Goal: Transaction & Acquisition: Obtain resource

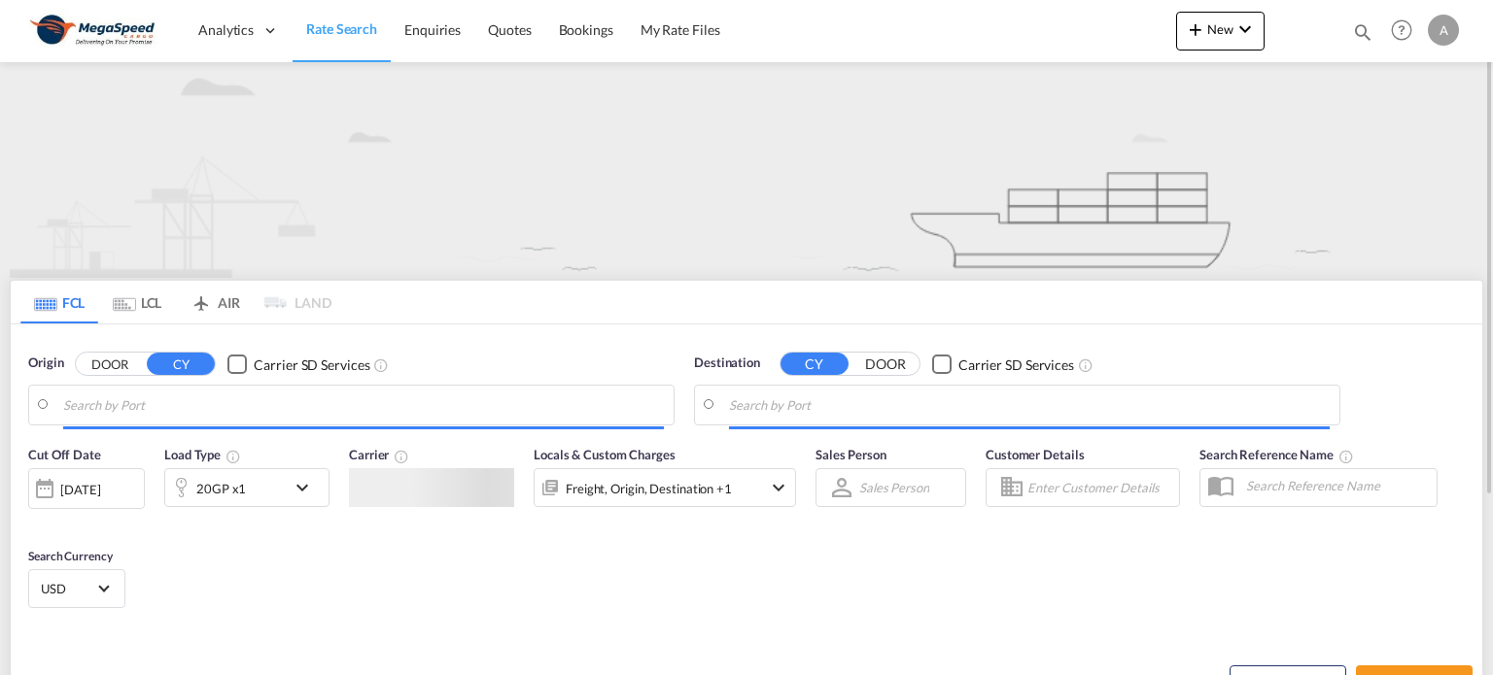
type input "[GEOGRAPHIC_DATA], [GEOGRAPHIC_DATA]"
type input "[GEOGRAPHIC_DATA], ESBCN"
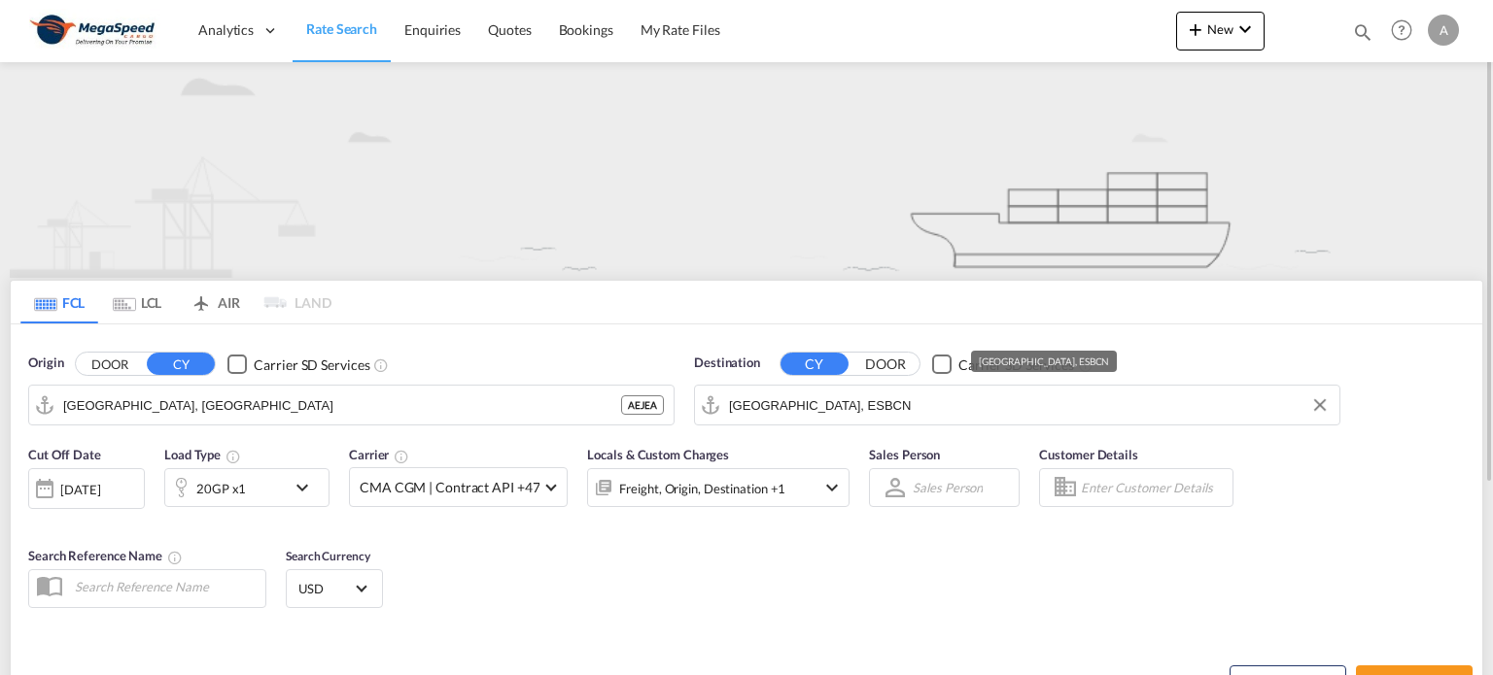
click at [851, 398] on input "[GEOGRAPHIC_DATA], ESBCN" at bounding box center [1029, 405] width 601 height 29
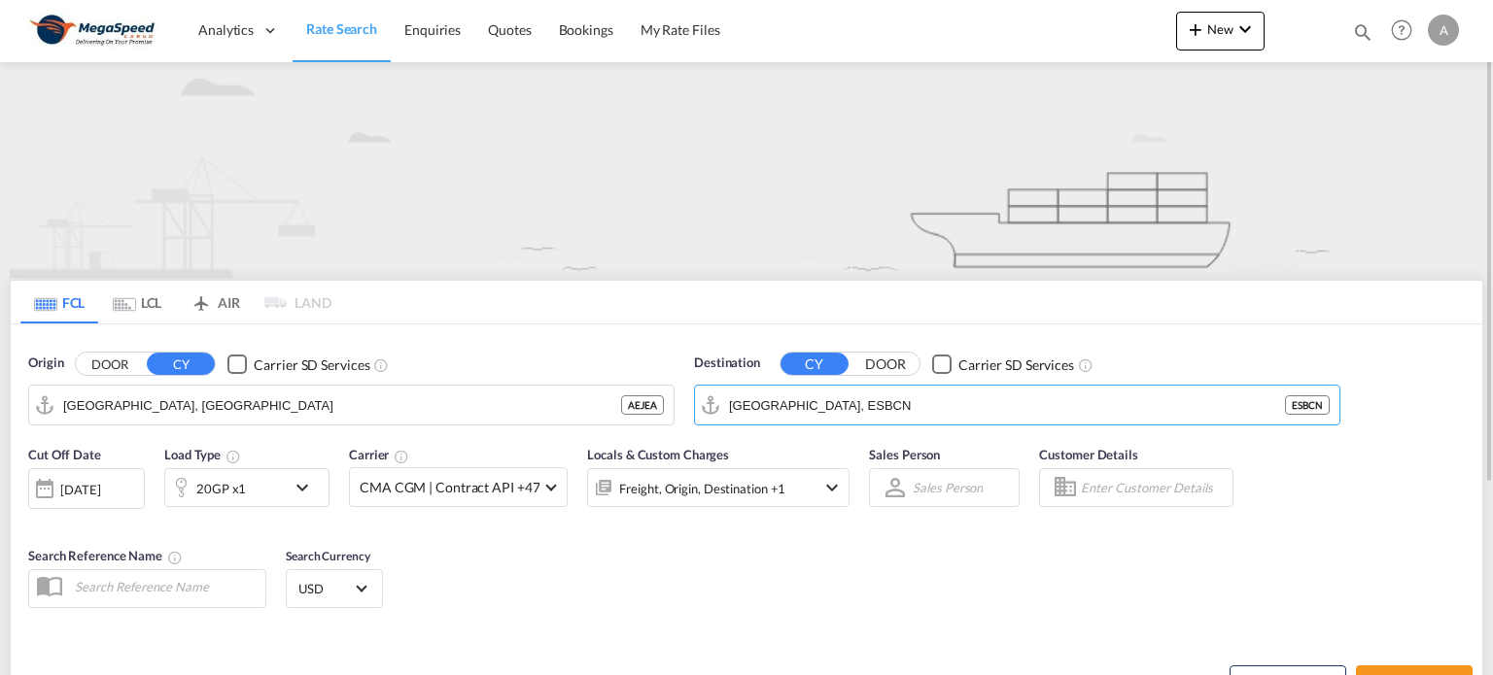
click at [303, 488] on md-icon "icon-chevron-down" at bounding box center [307, 487] width 33 height 23
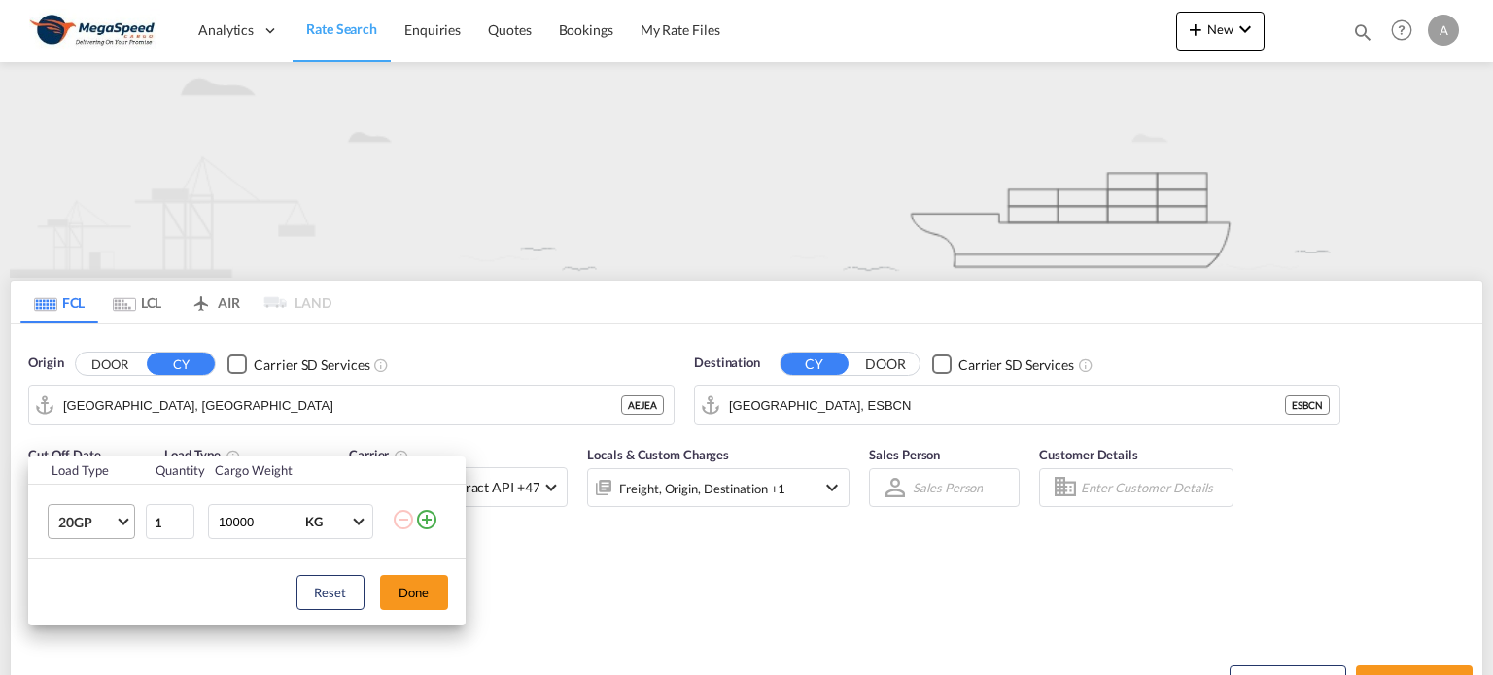
click at [117, 518] on md-select-value "20GP" at bounding box center [95, 521] width 78 height 33
click at [77, 529] on div "40HC" at bounding box center [75, 534] width 36 height 19
click at [424, 578] on button "Done" at bounding box center [414, 592] width 68 height 35
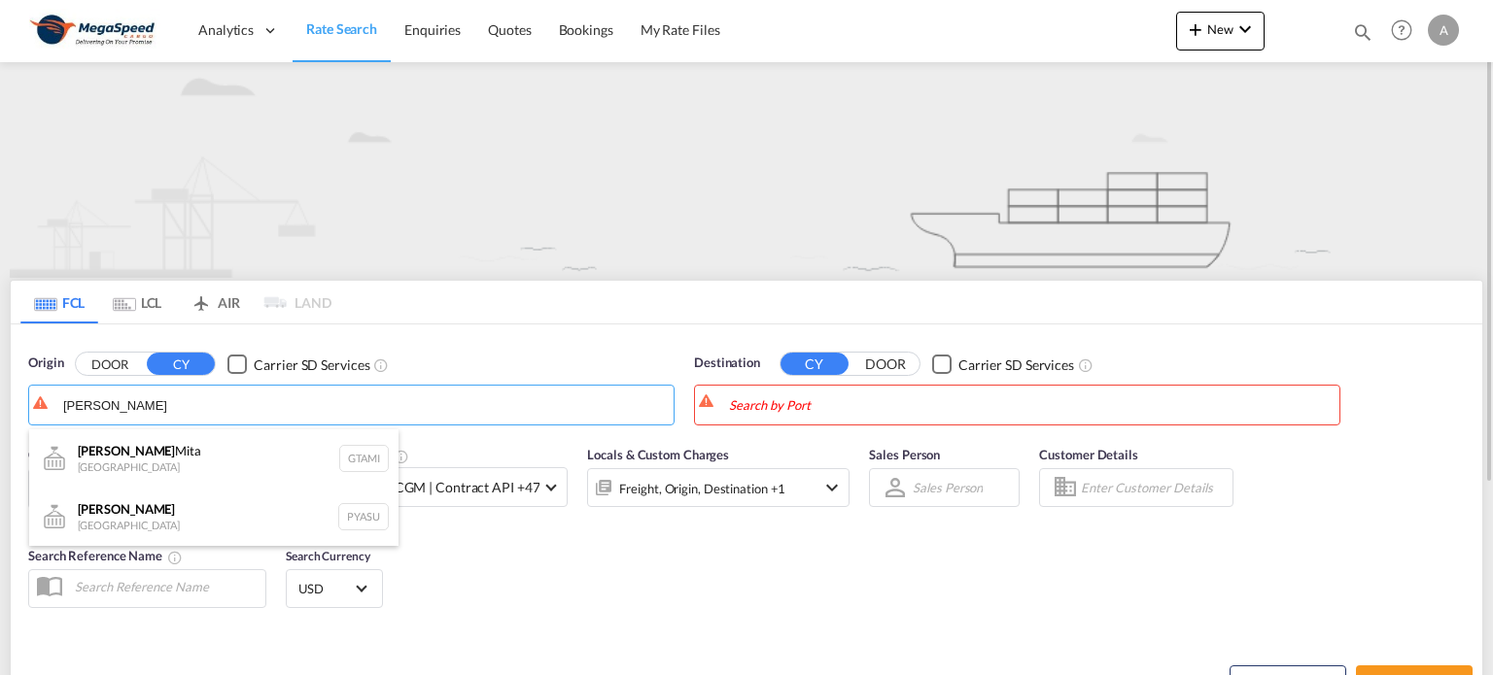
type input "[PERSON_NAME]"
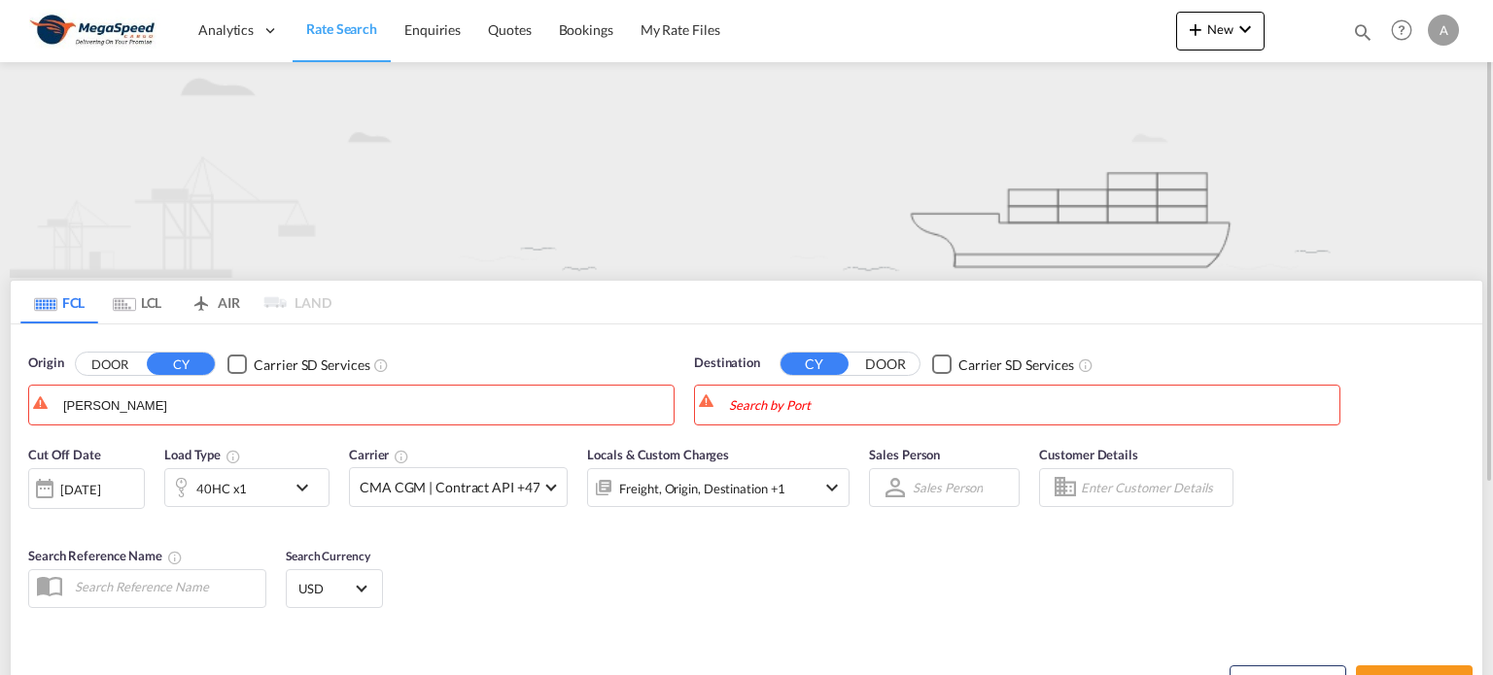
click at [335, 26] on span "Rate Search" at bounding box center [341, 28] width 71 height 17
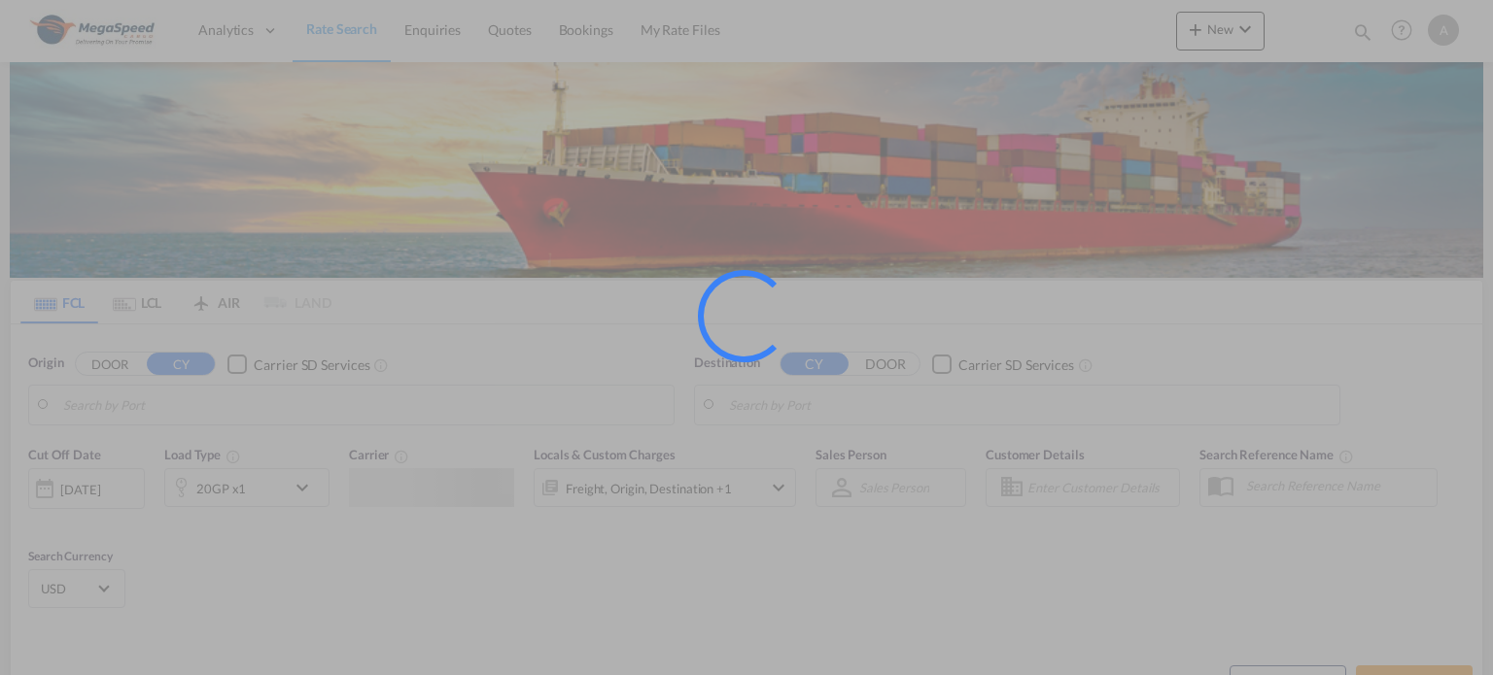
type input "[GEOGRAPHIC_DATA], [GEOGRAPHIC_DATA]"
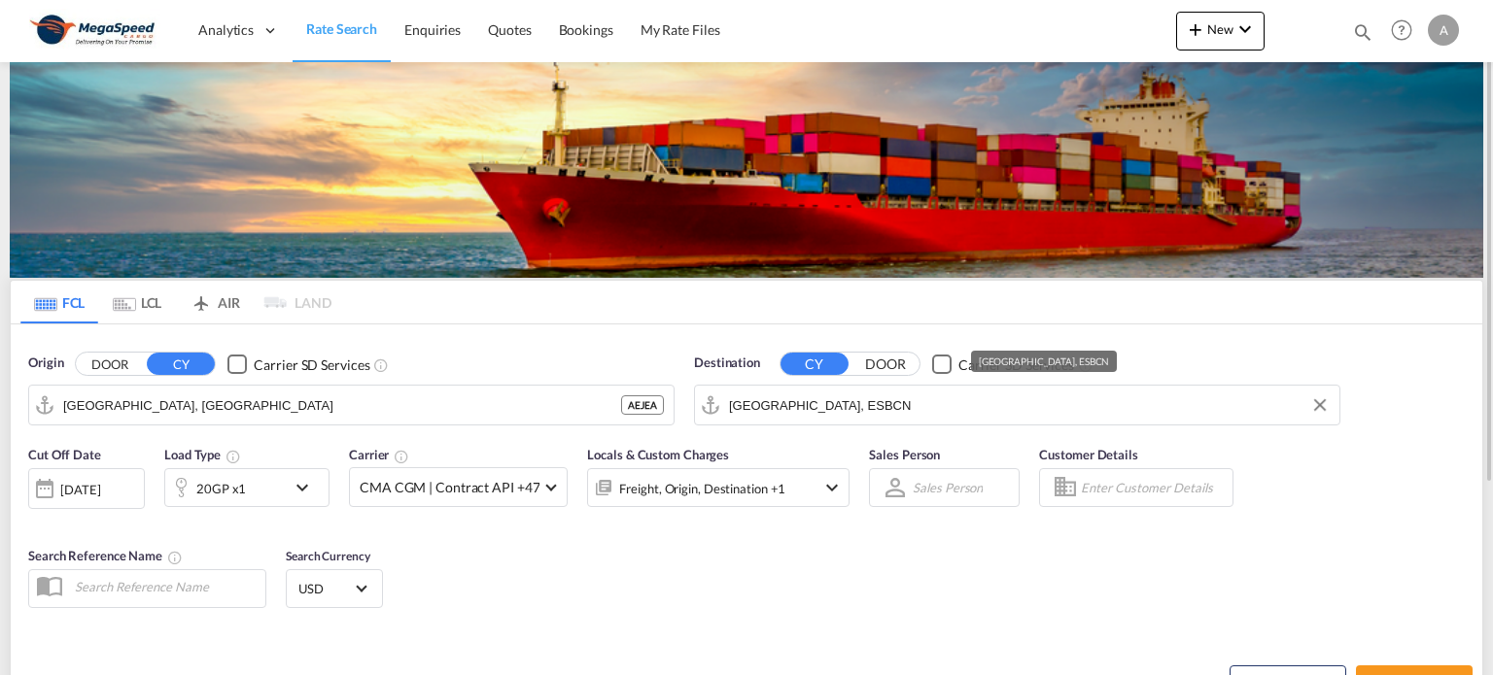
click at [872, 400] on input "[GEOGRAPHIC_DATA], ESBCN" at bounding box center [1029, 405] width 601 height 29
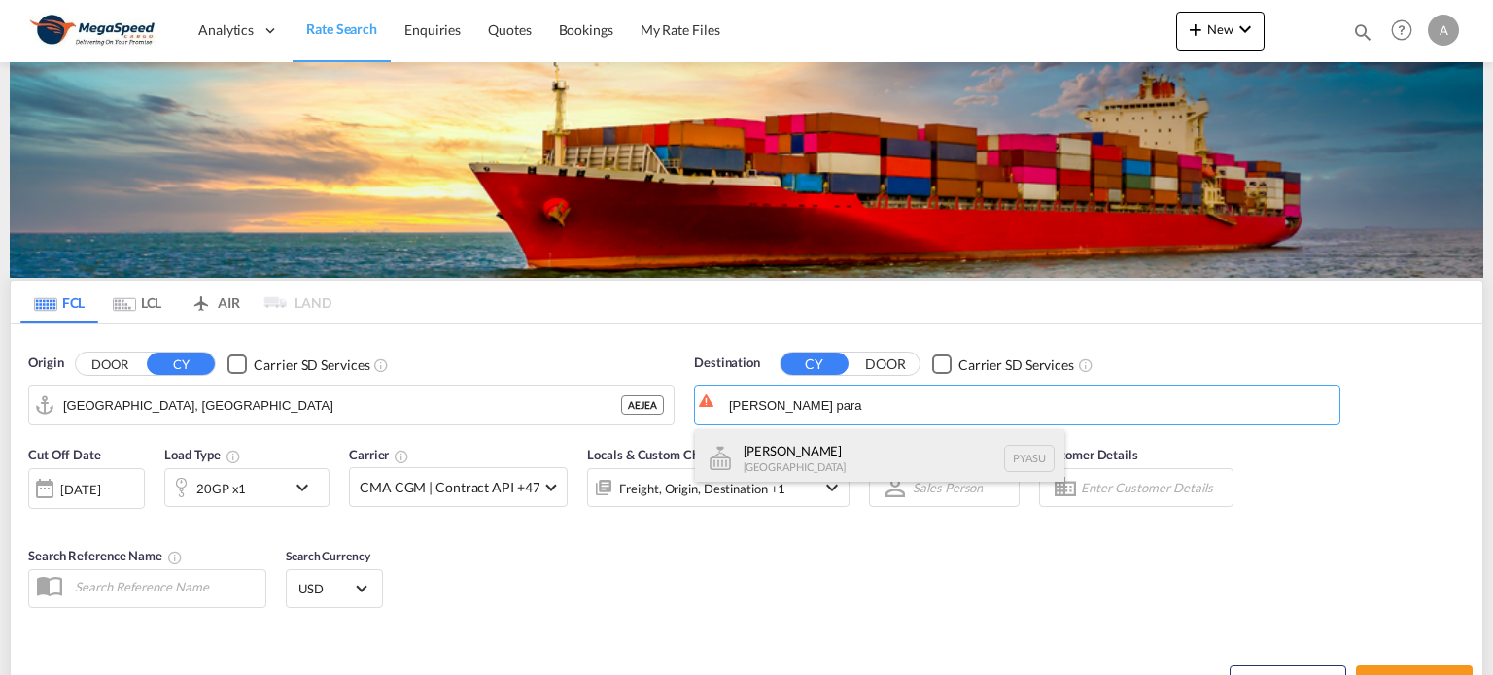
click at [781, 454] on div "Asuncion Paraguay PYASU" at bounding box center [879, 459] width 369 height 58
type input "Asuncion, PYASU"
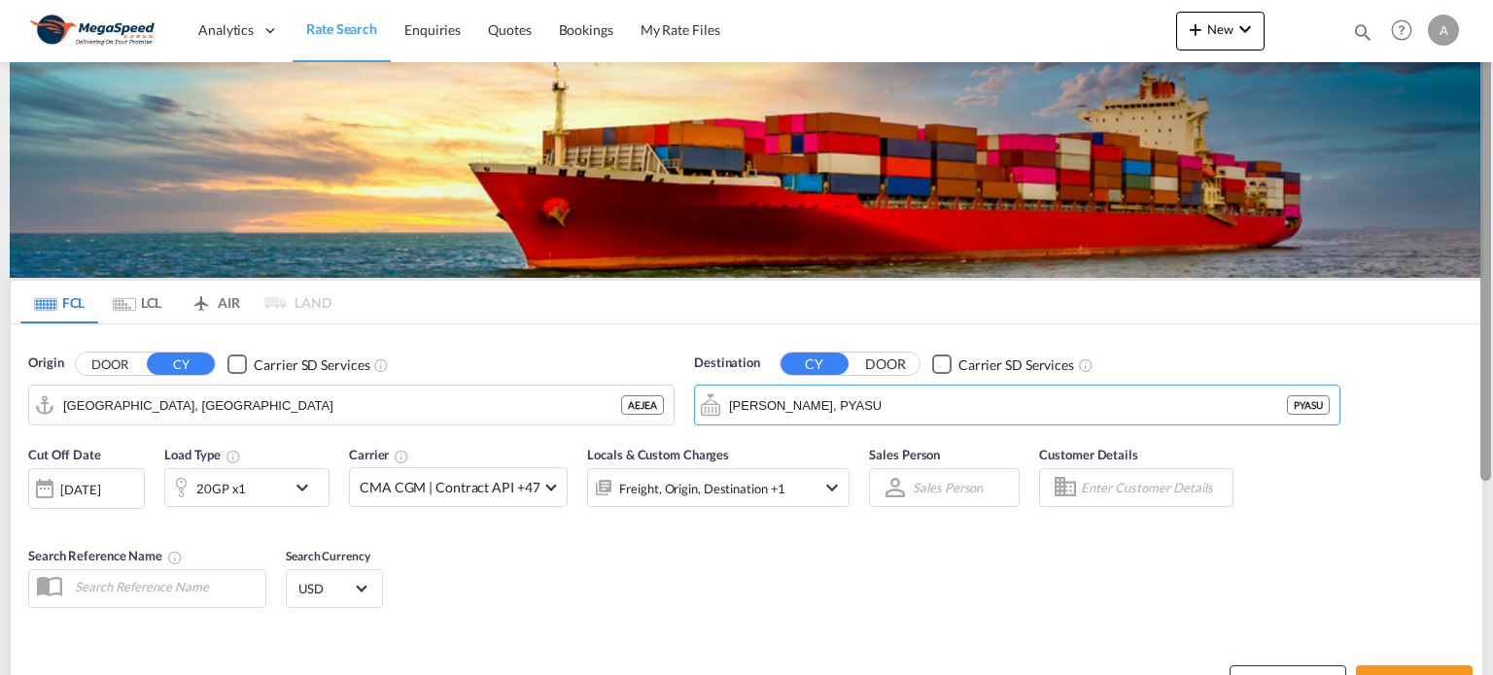
scroll to position [194, 0]
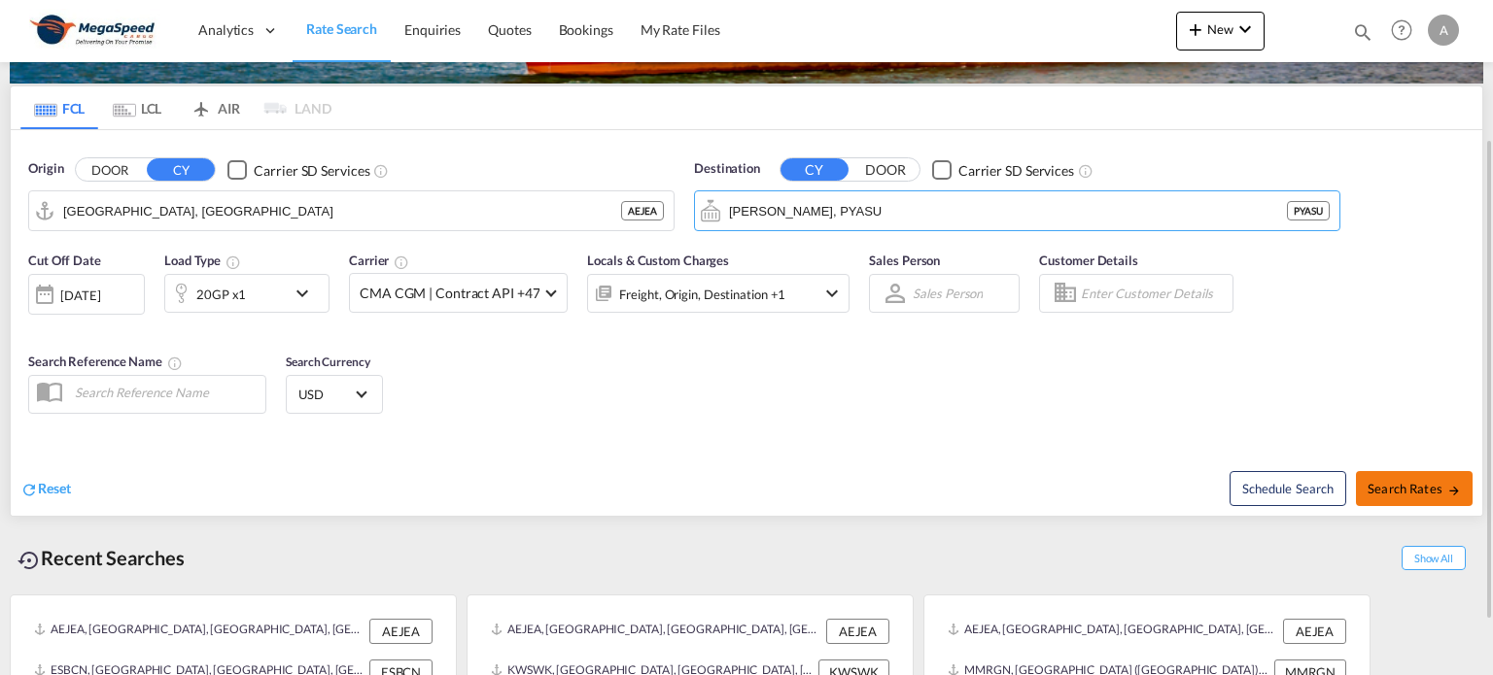
click at [1410, 489] on span "Search Rates" at bounding box center [1413, 489] width 93 height 16
type input "AEJEA to PYASU / 9 Oct 2025"
